Goal: Information Seeking & Learning: Learn about a topic

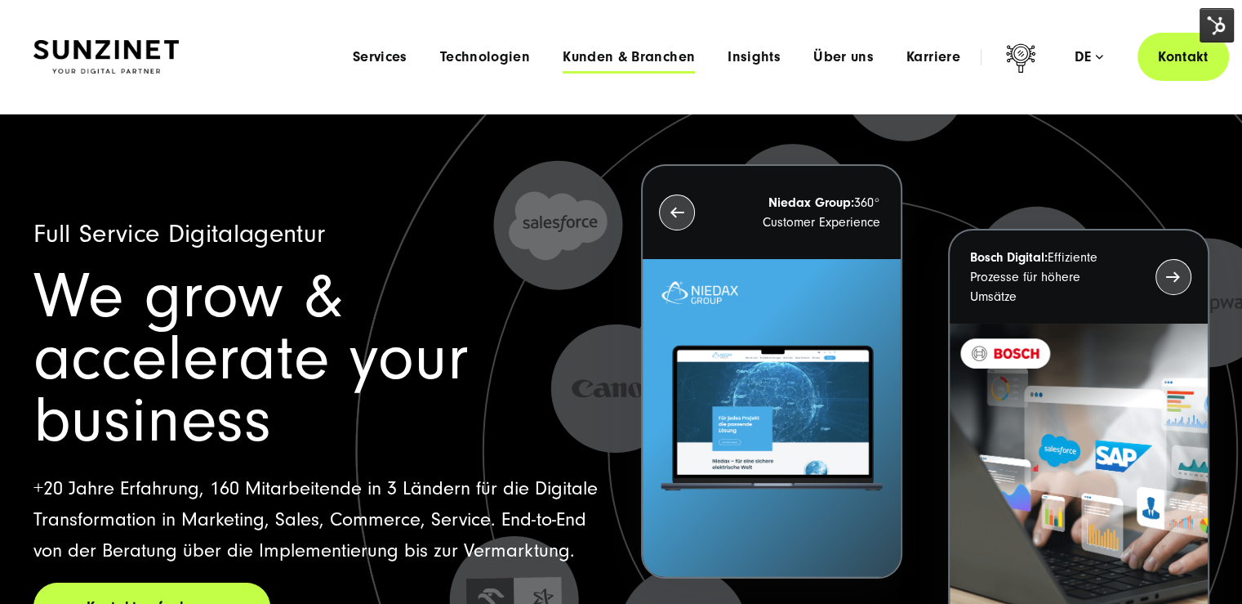
click at [576, 55] on span "Kunden & Branchen" at bounding box center [629, 57] width 132 height 16
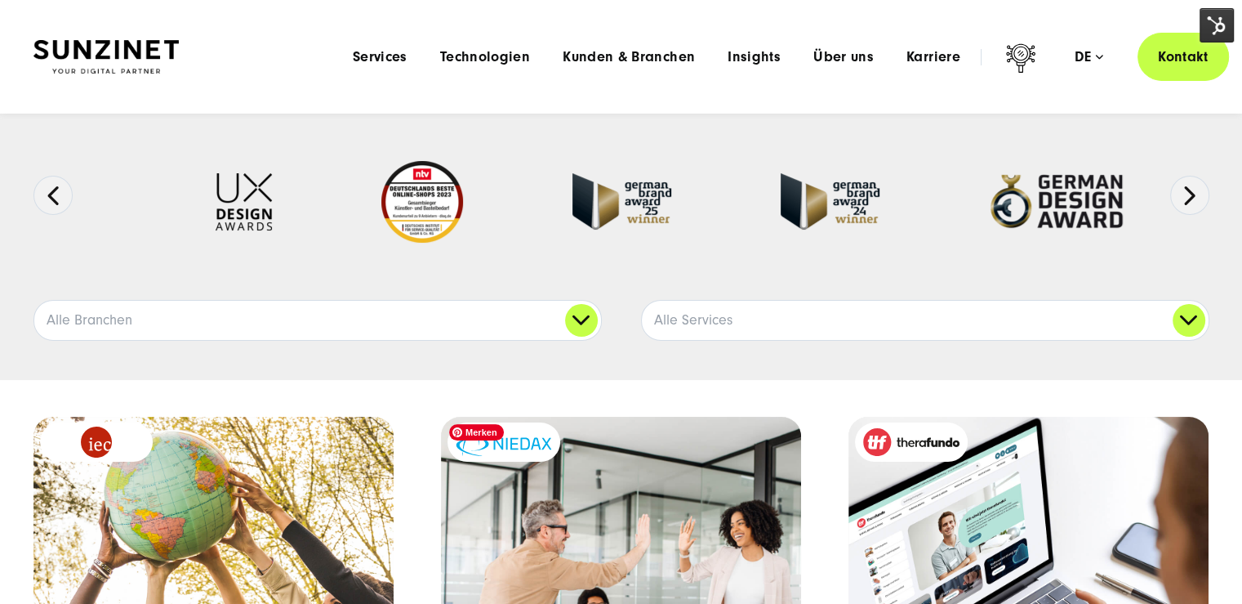
scroll to position [82, 0]
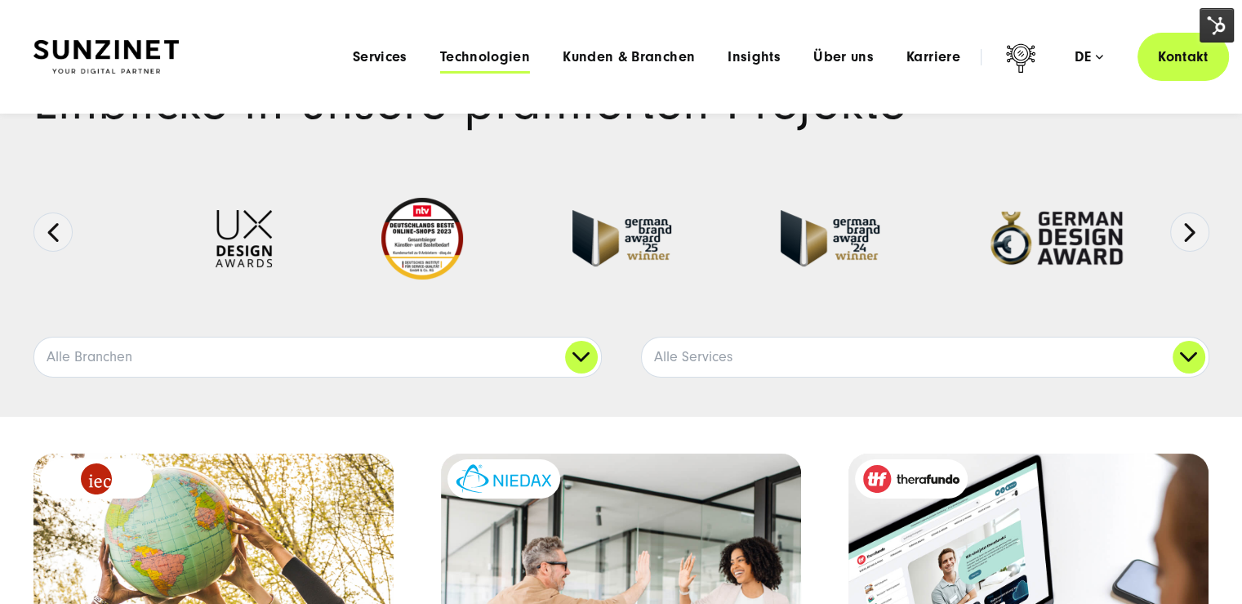
click at [469, 53] on span "Technologien" at bounding box center [485, 57] width 90 height 16
click at [389, 60] on span "Services" at bounding box center [380, 57] width 55 height 16
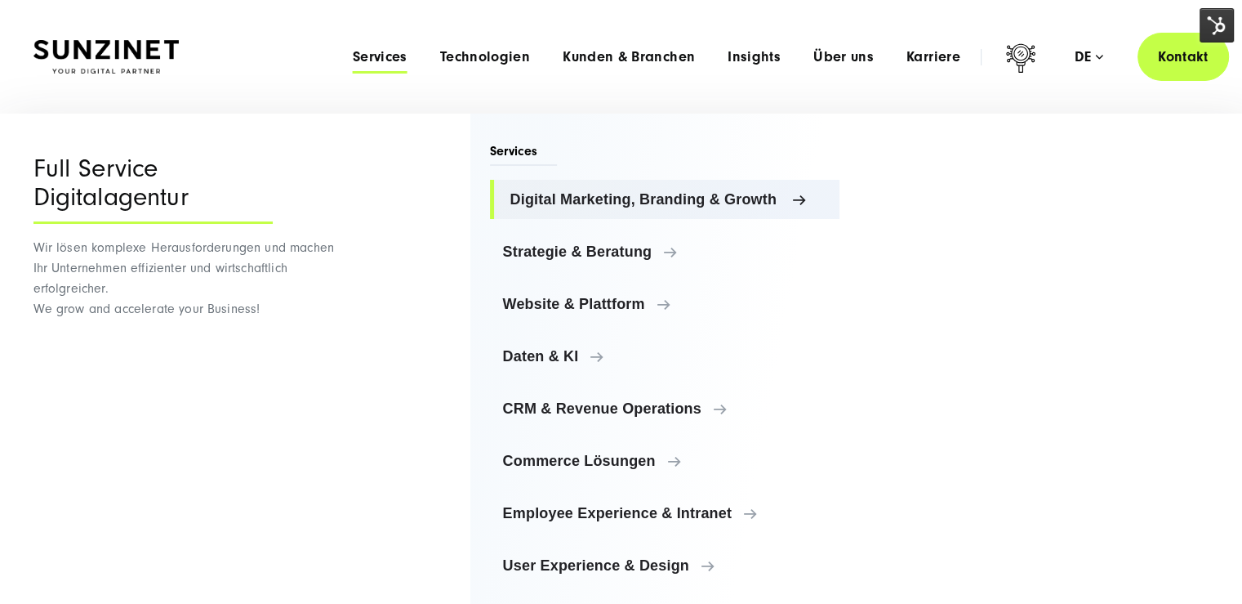
click at [528, 203] on span "Digital Marketing, Branding & Growth" at bounding box center [668, 199] width 317 height 16
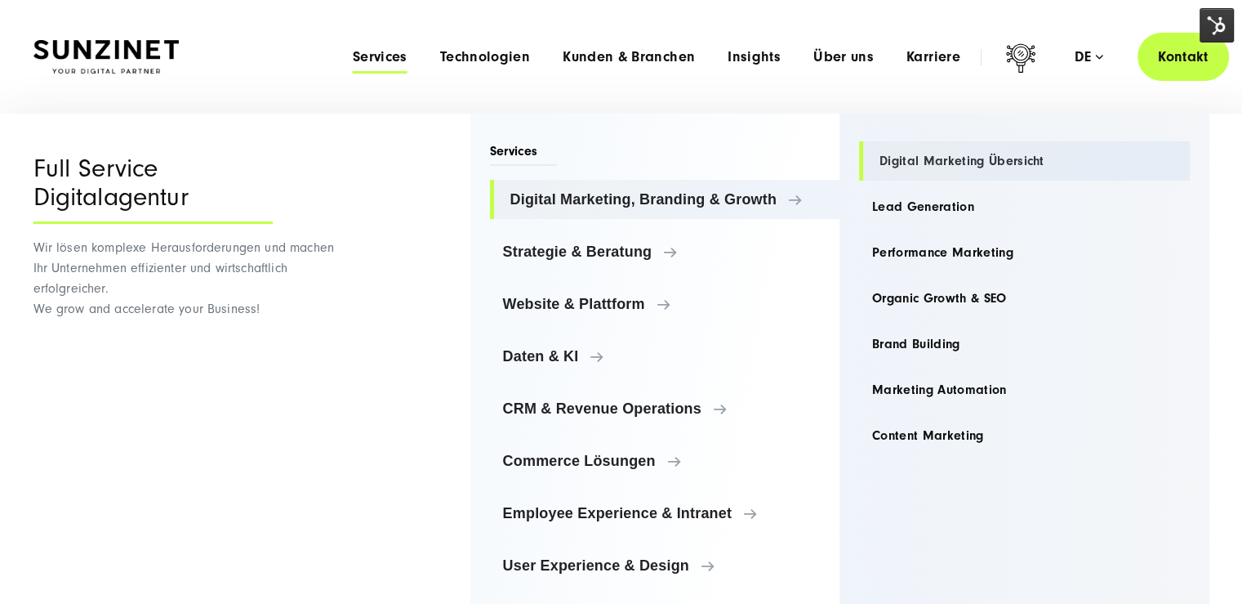
click at [957, 158] on link "Digital Marketing Übersicht" at bounding box center [1024, 160] width 331 height 39
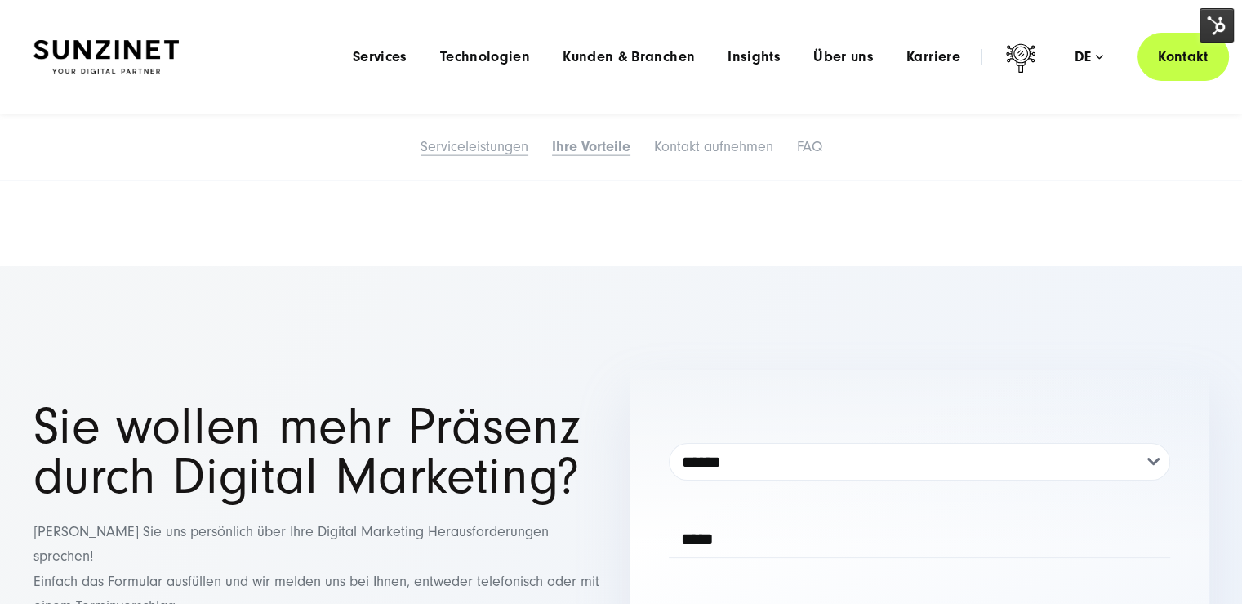
scroll to position [6044, 0]
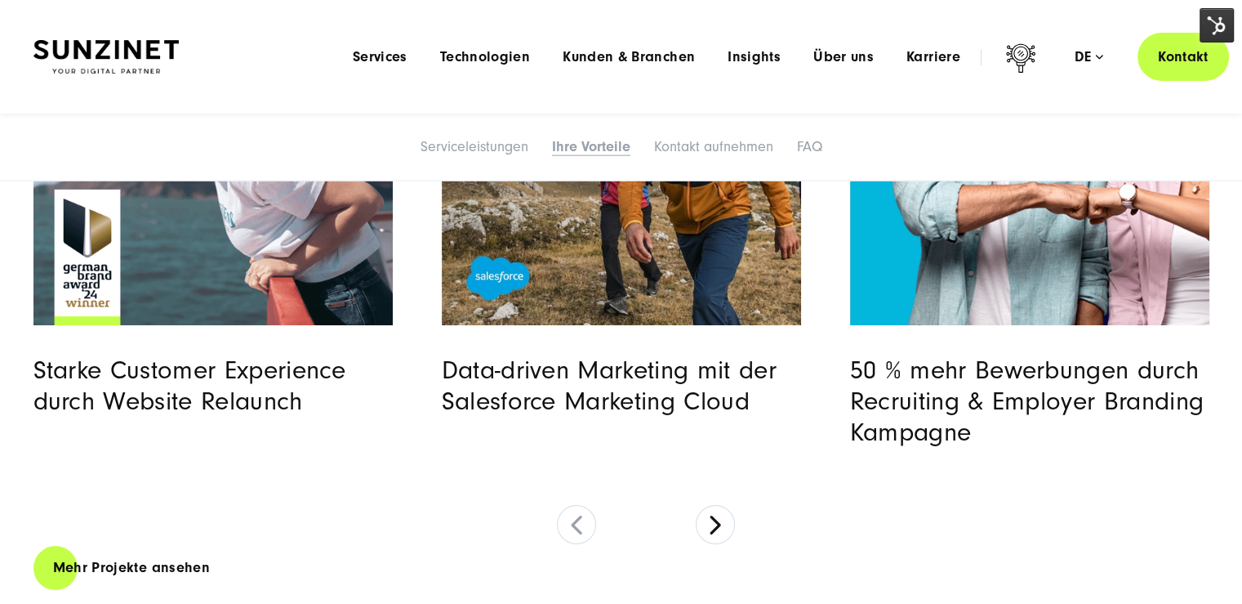
click at [372, 64] on span "Services" at bounding box center [380, 57] width 55 height 16
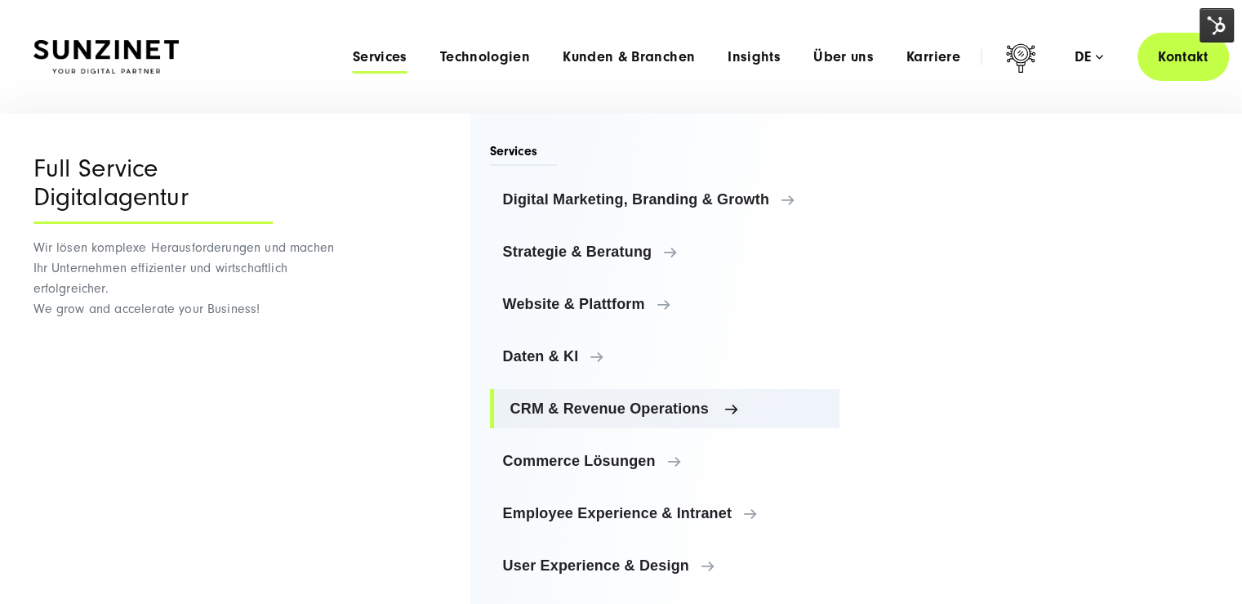
click at [607, 409] on span "CRM & Revenue Operations" at bounding box center [668, 408] width 317 height 16
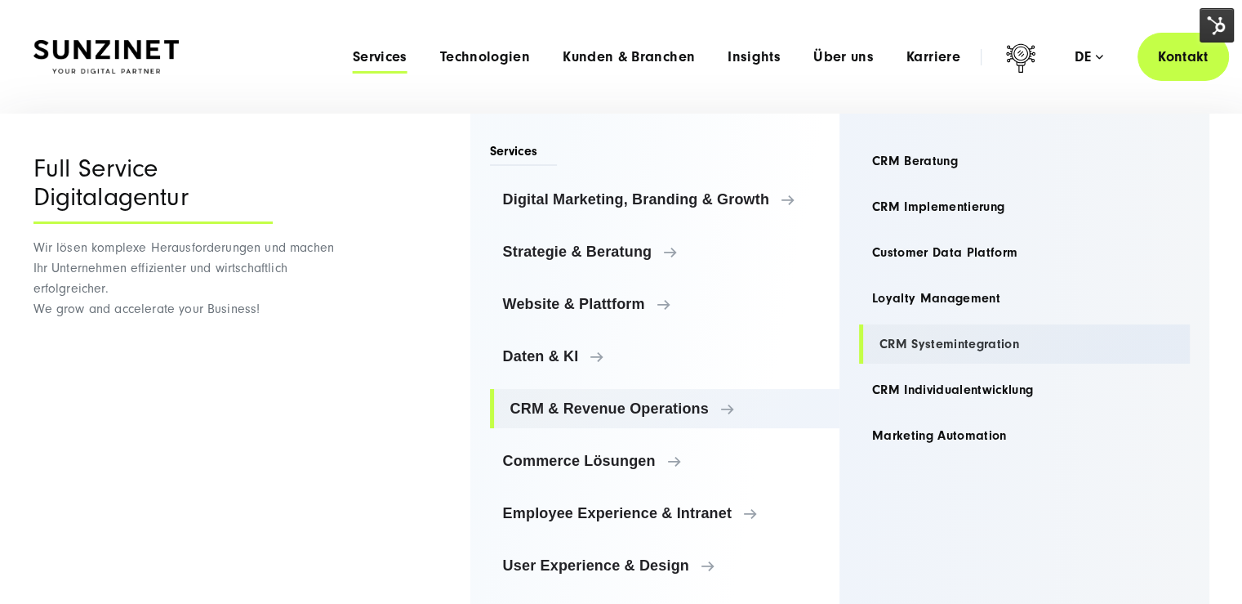
click at [981, 347] on link "CRM Systemintegration" at bounding box center [1024, 343] width 331 height 39
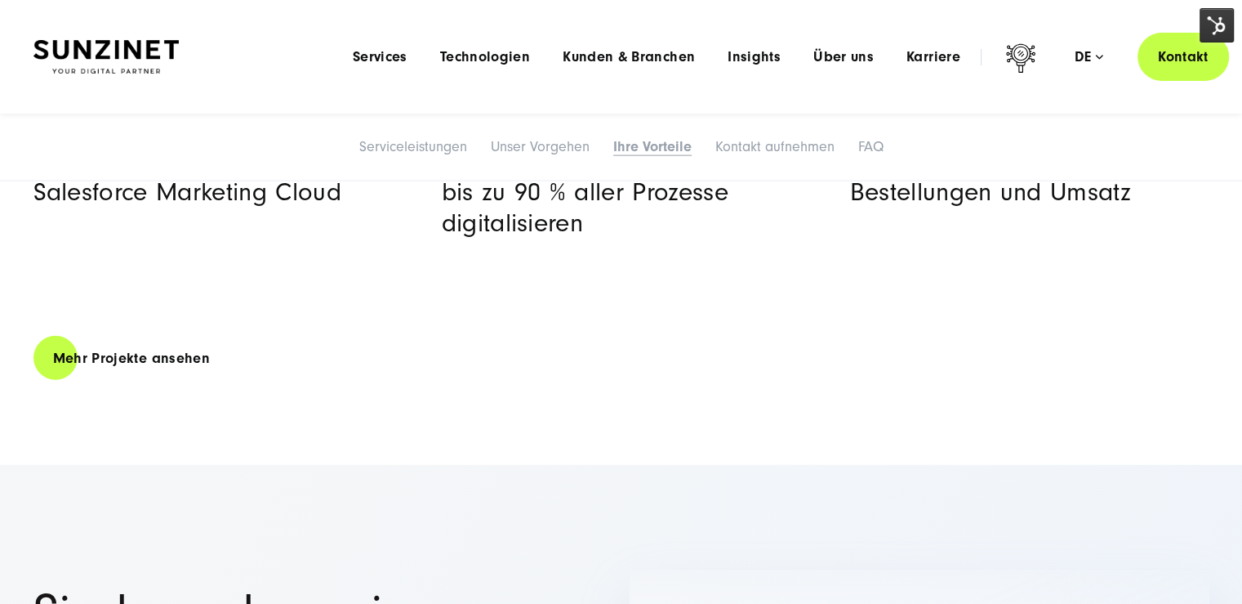
scroll to position [3920, 0]
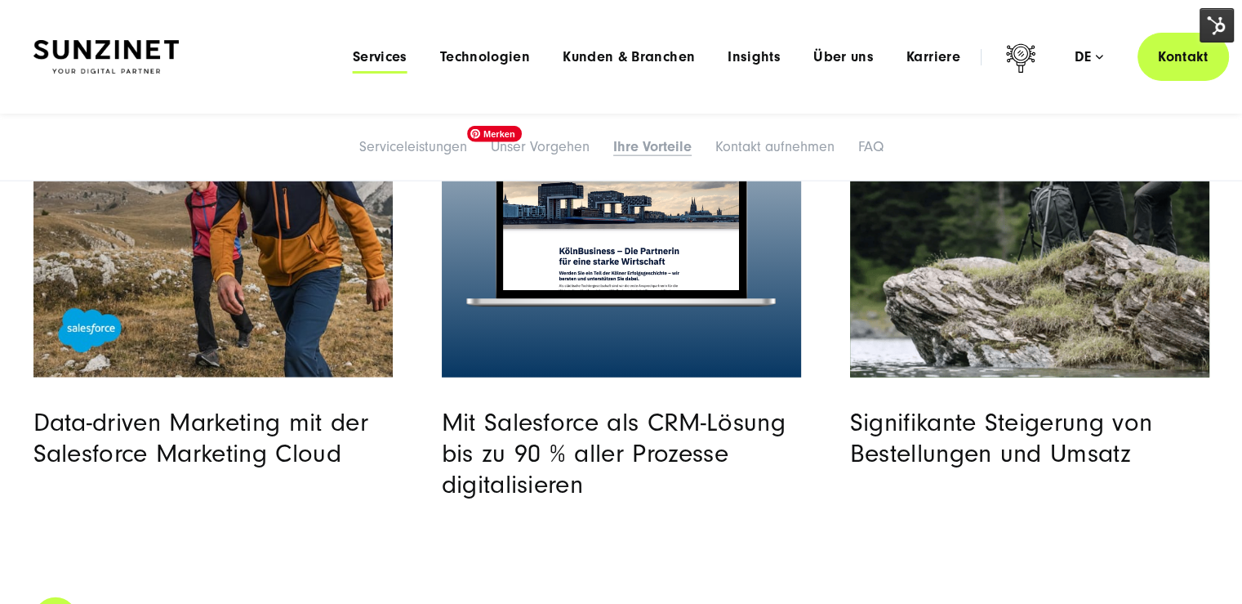
click at [385, 58] on span "Services" at bounding box center [380, 57] width 55 height 16
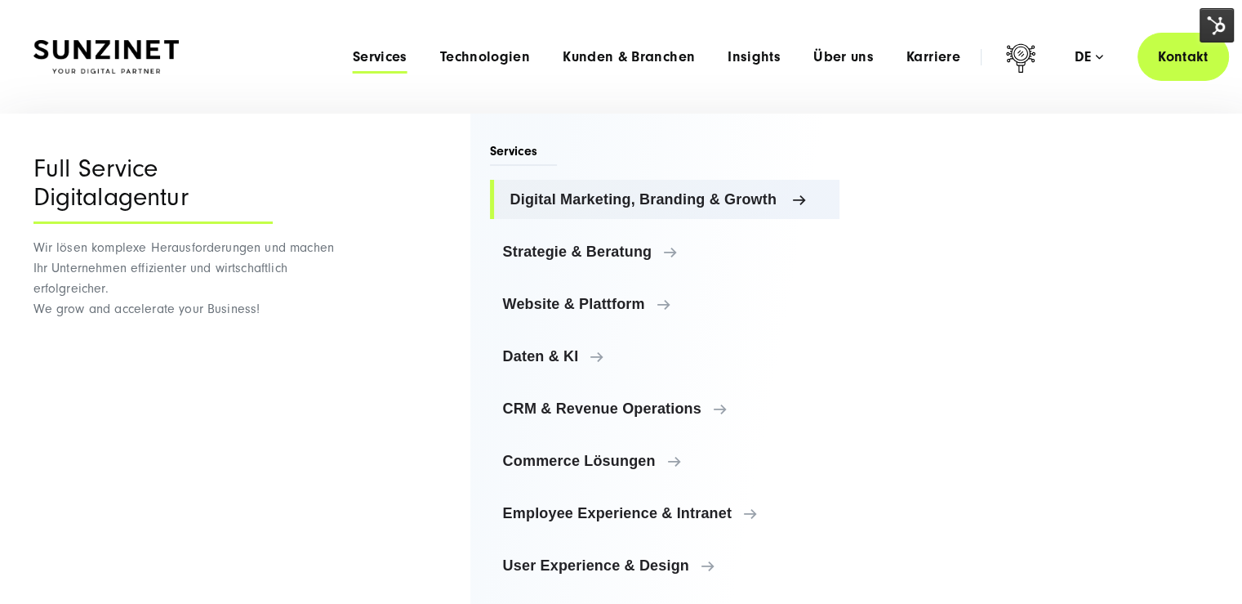
click at [634, 203] on span "Digital Marketing, Branding & Growth" at bounding box center [668, 199] width 317 height 16
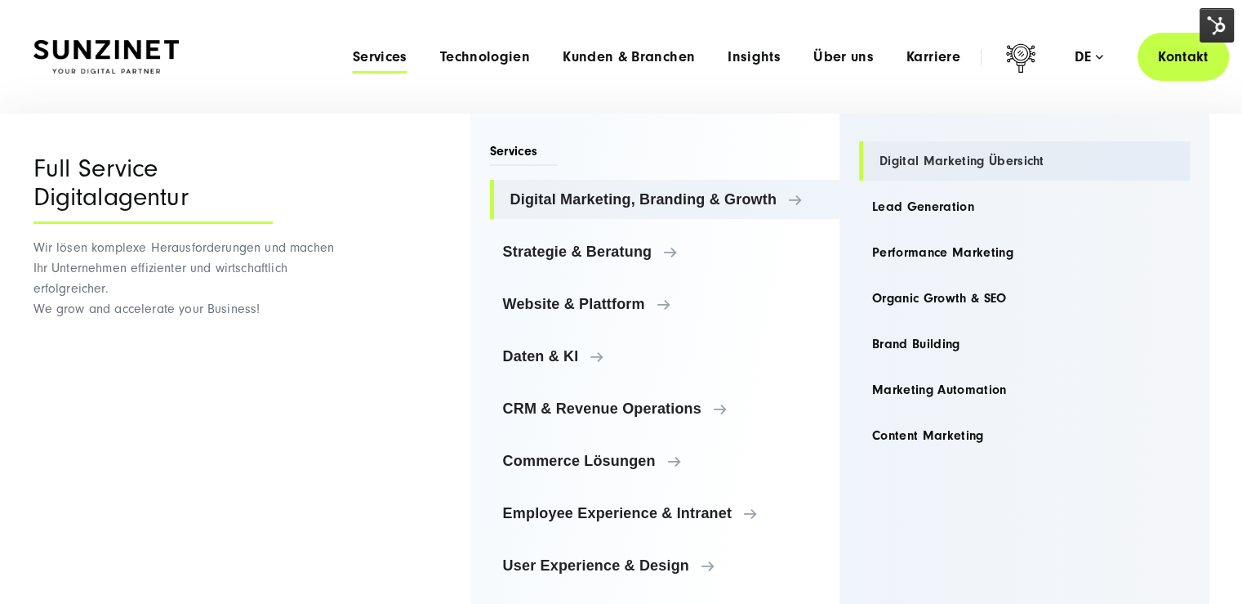
click at [938, 165] on link "Digital Marketing Übersicht" at bounding box center [1024, 160] width 331 height 39
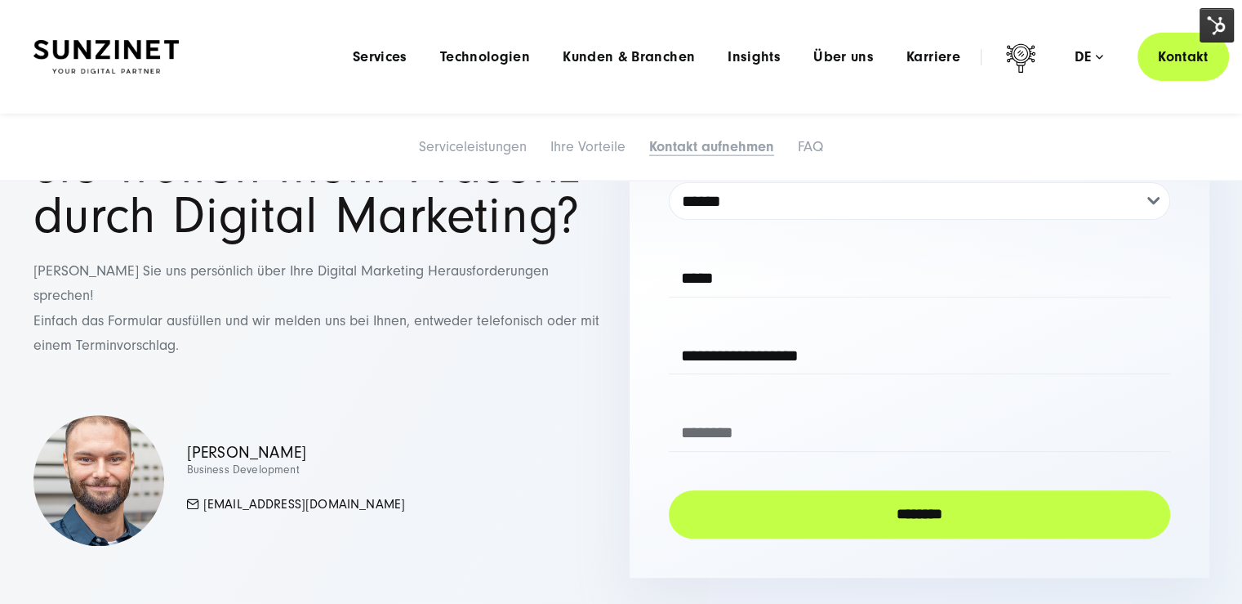
scroll to position [6615, 0]
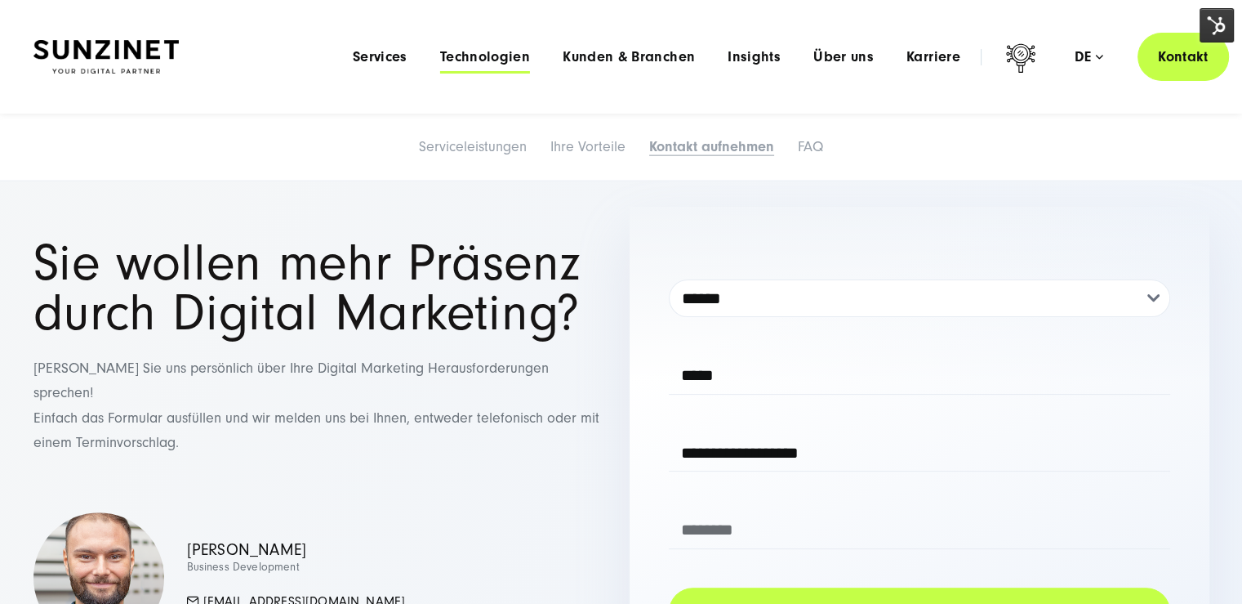
click at [519, 57] on span "Technologien" at bounding box center [485, 57] width 90 height 16
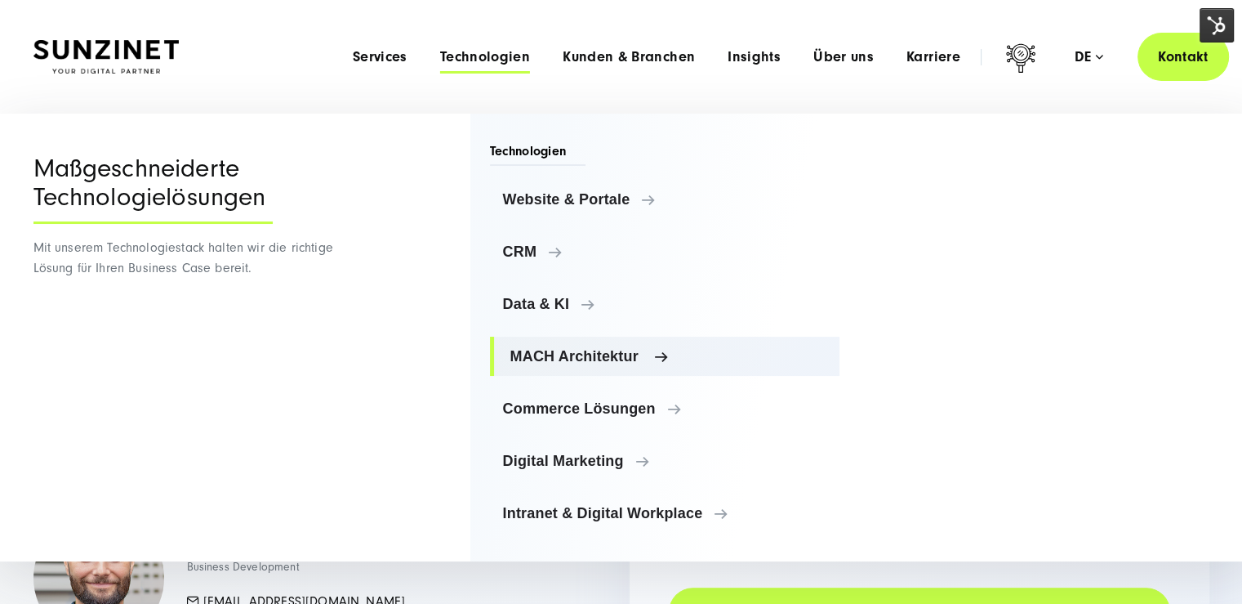
click at [617, 351] on span "MACH Architektur" at bounding box center [668, 356] width 317 height 16
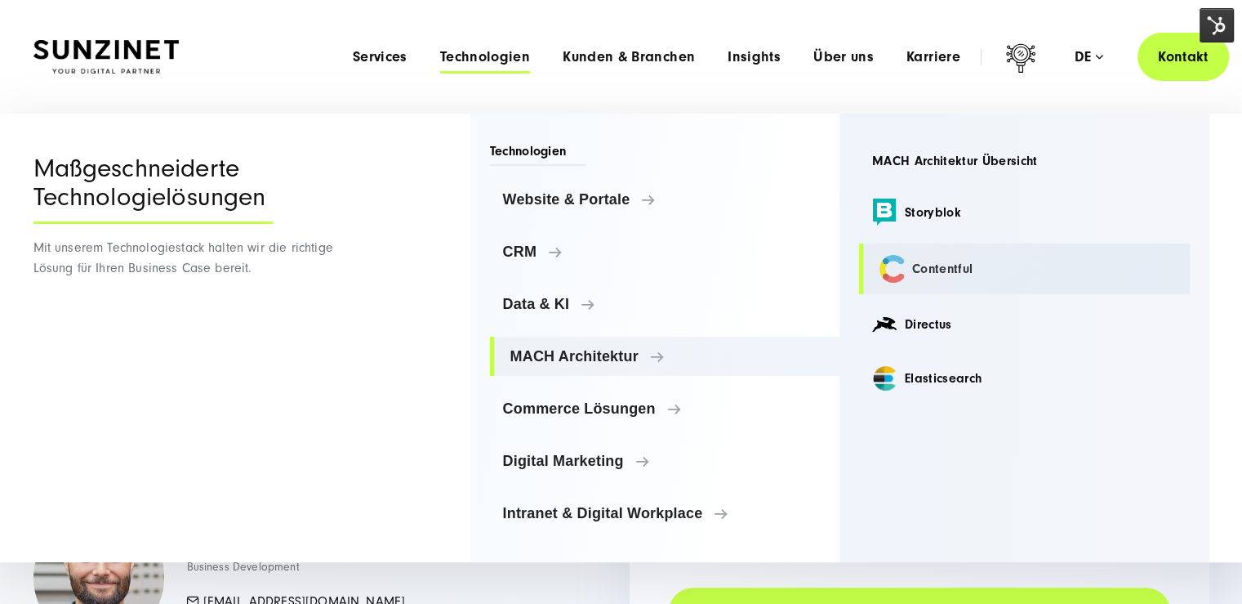
click at [940, 279] on link "Contentful" at bounding box center [1024, 268] width 331 height 51
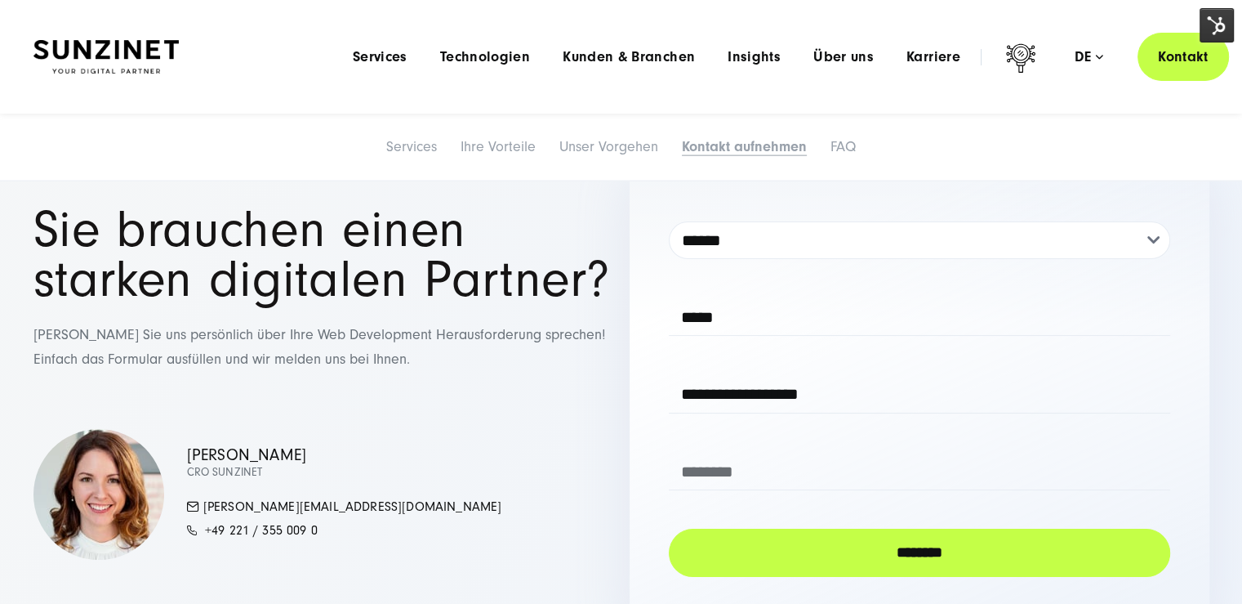
scroll to position [6289, 0]
click at [264, 272] on h1 "Sie brauchen einen starken digitalen Partner?" at bounding box center [323, 255] width 580 height 100
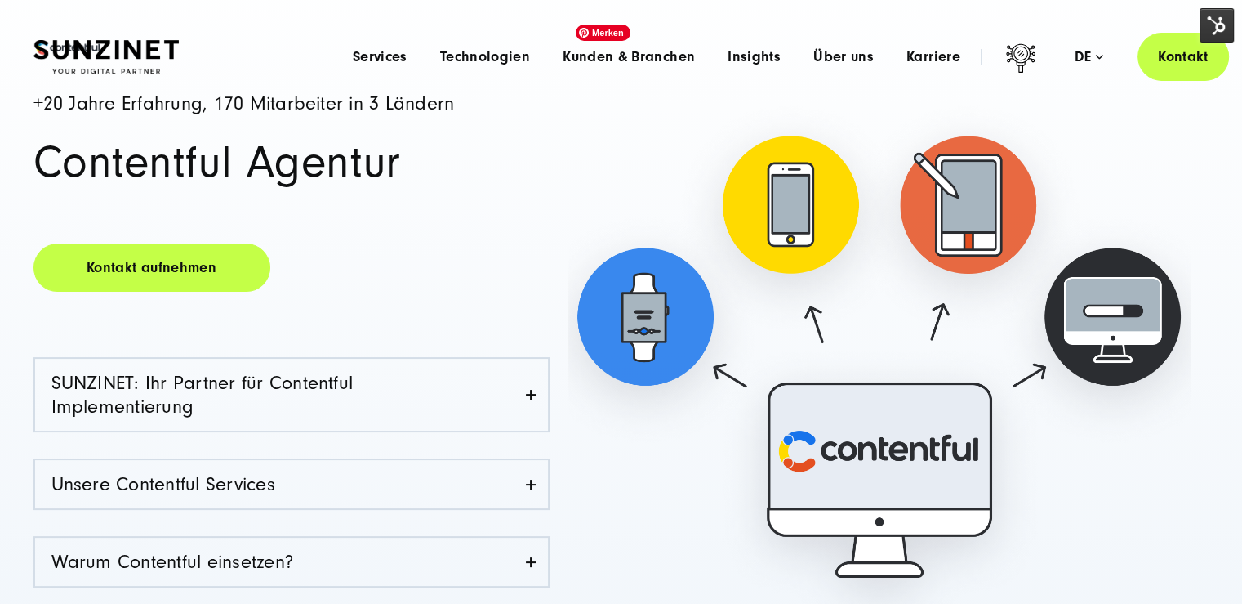
scroll to position [0, 0]
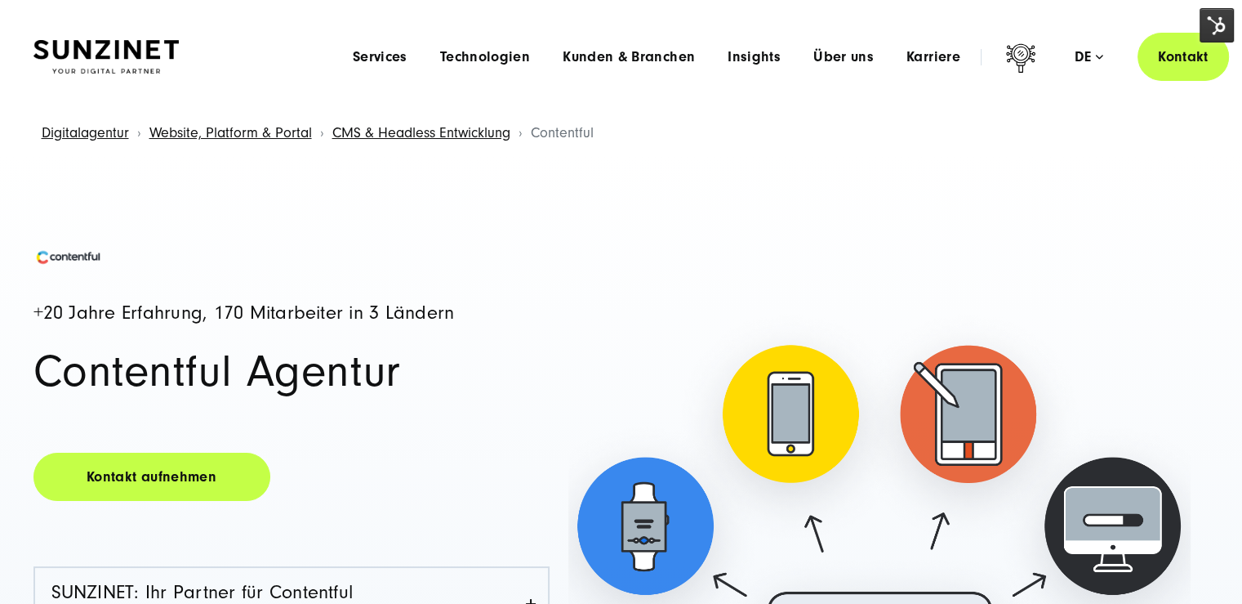
click at [1228, 27] on img at bounding box center [1217, 25] width 34 height 34
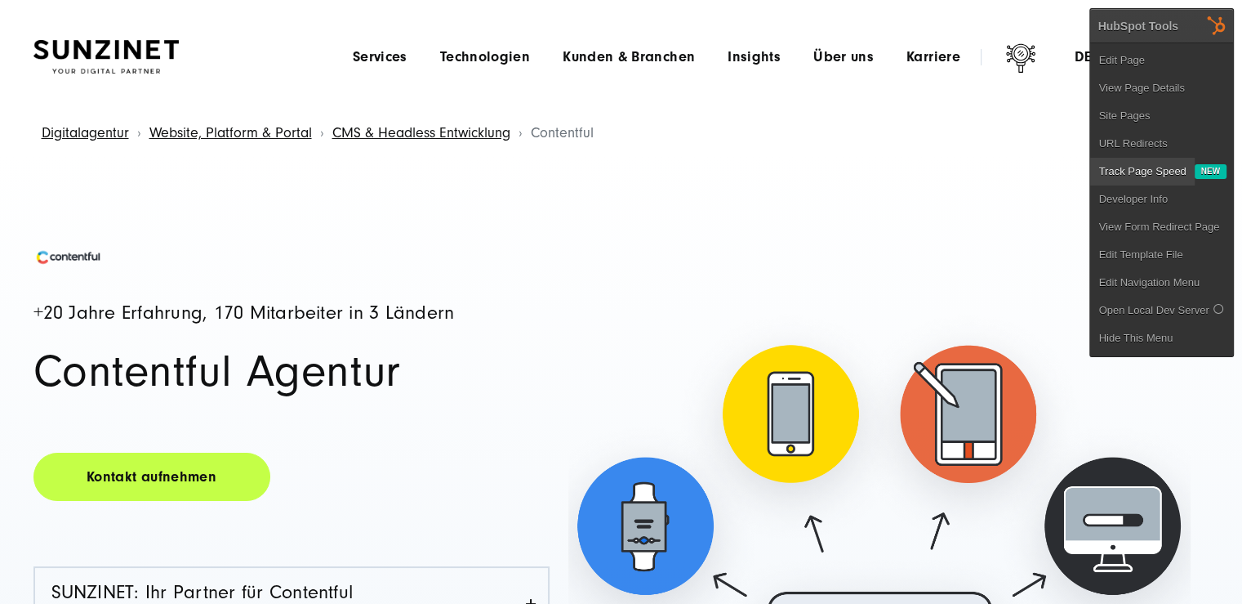
click at [1138, 180] on link "Track Page Speed" at bounding box center [1142, 172] width 104 height 28
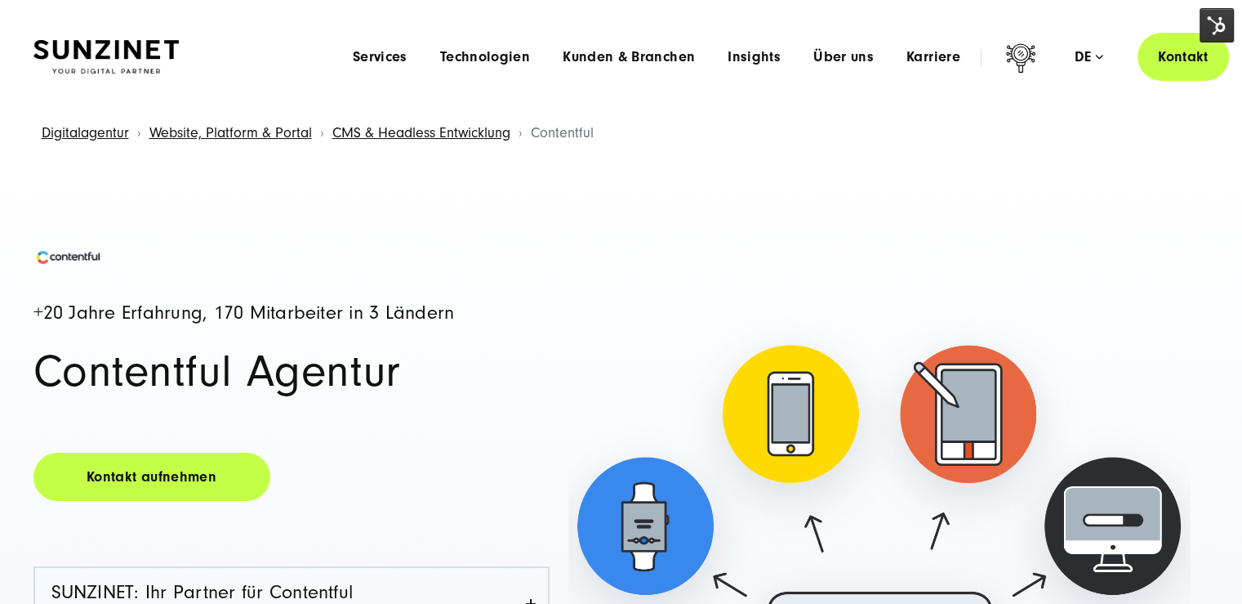
click at [450, 312] on h4 "+20 Jahre Erfahrung, 170 Mitarbeiter in 3 Ländern" at bounding box center [291, 313] width 516 height 20
click at [450, 311] on h4 "+20 Jahre Erfahrung, 170 Mitarbeiter in 3 Ländern" at bounding box center [291, 313] width 516 height 20
click at [1222, 20] on img at bounding box center [1217, 25] width 34 height 34
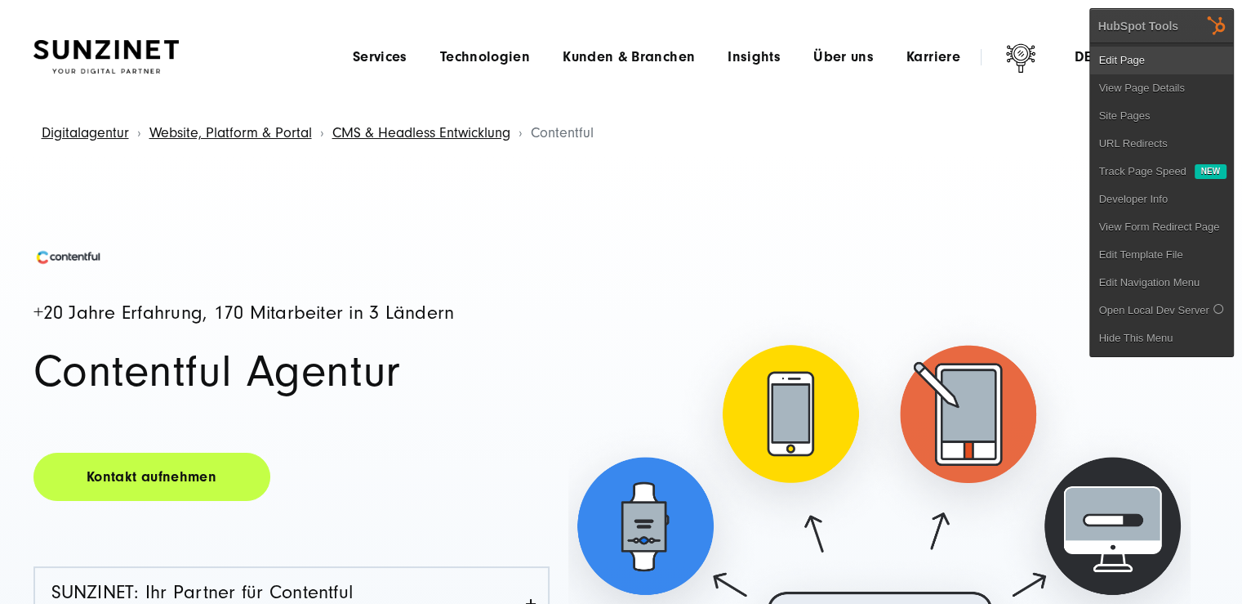
click at [1192, 60] on link "Edit Page" at bounding box center [1161, 61] width 143 height 28
